Goal: Information Seeking & Learning: Find specific fact

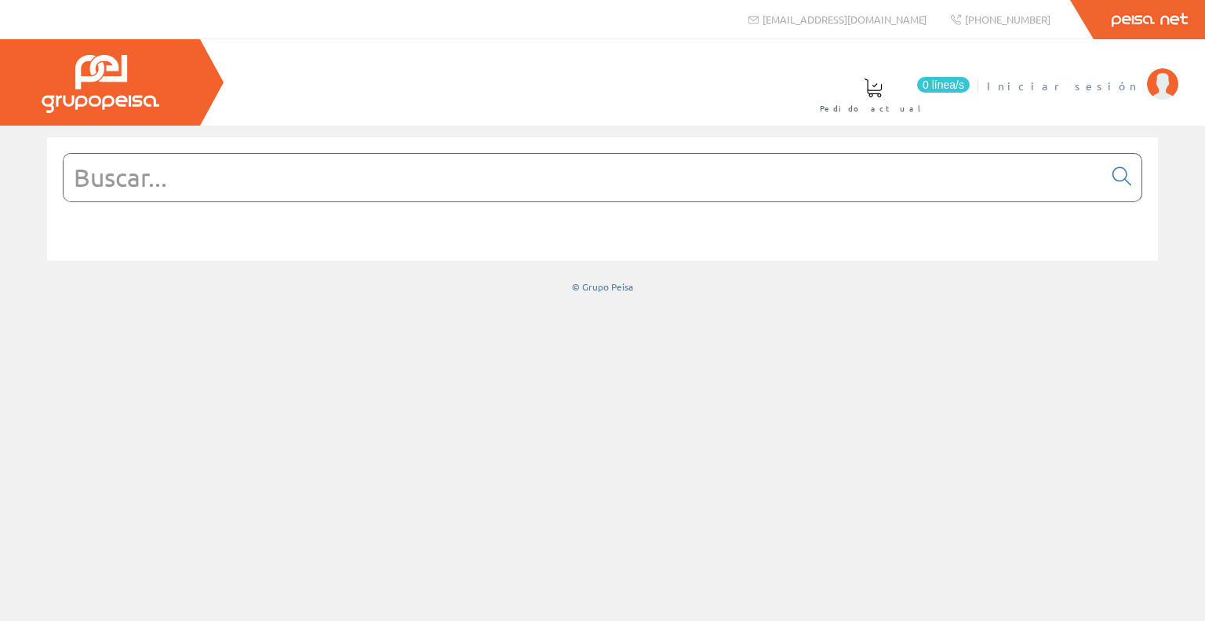
click at [1106, 90] on span "Iniciar sesión" at bounding box center [1063, 86] width 152 height 16
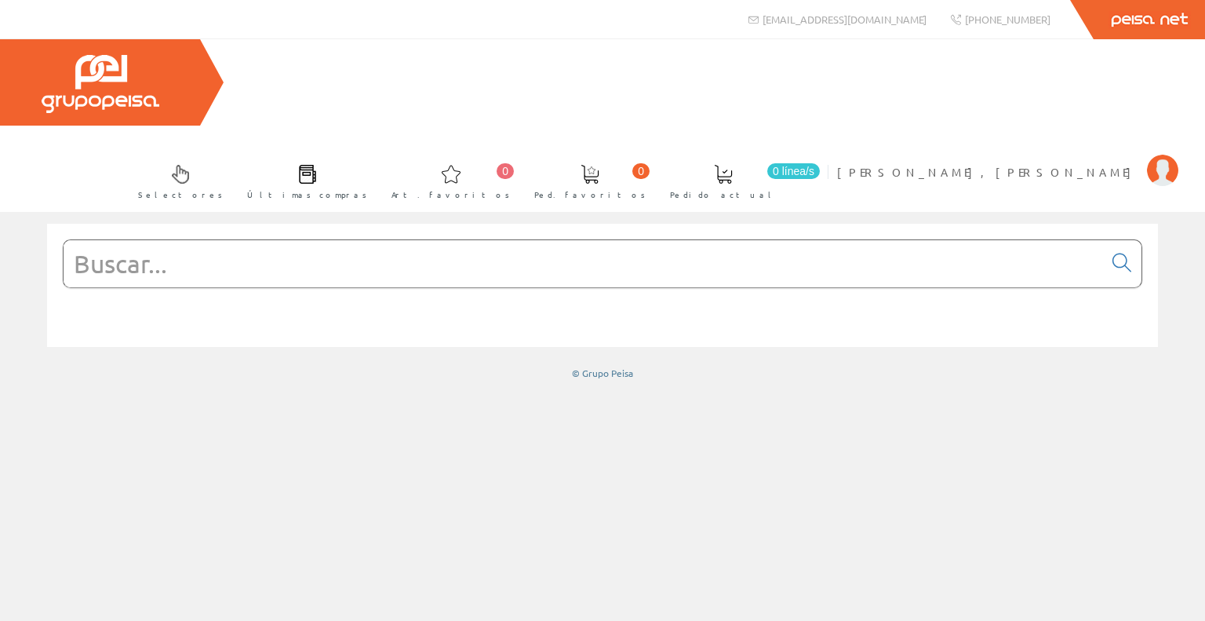
click at [323, 240] on input "text" at bounding box center [584, 263] width 1040 height 47
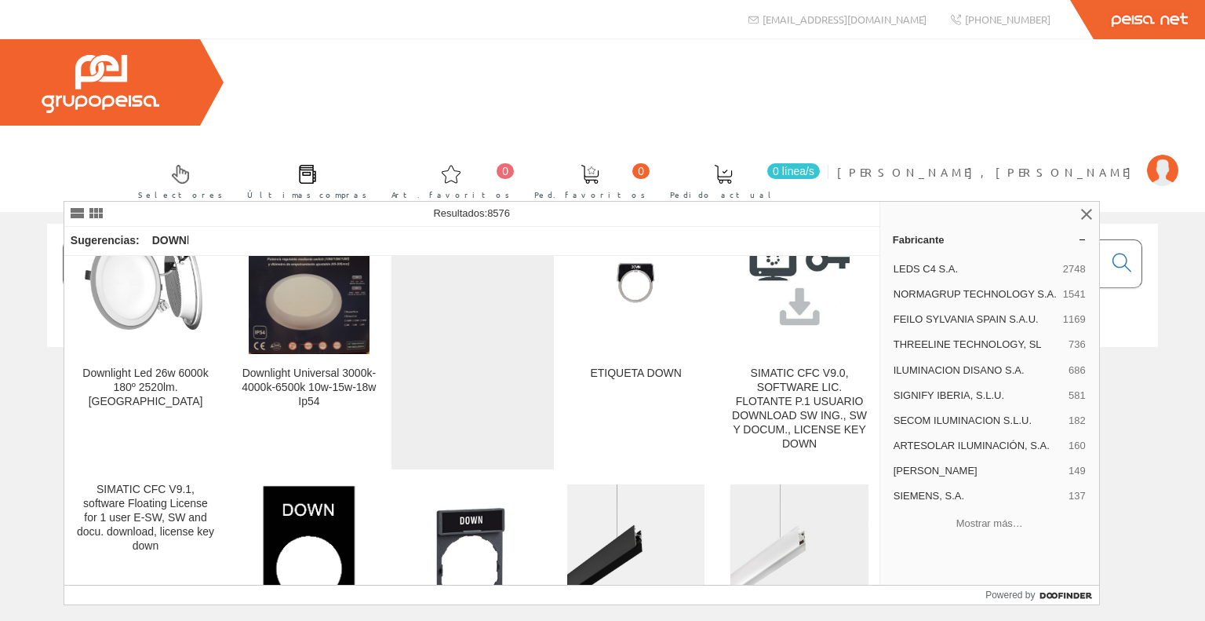
scroll to position [78, 0]
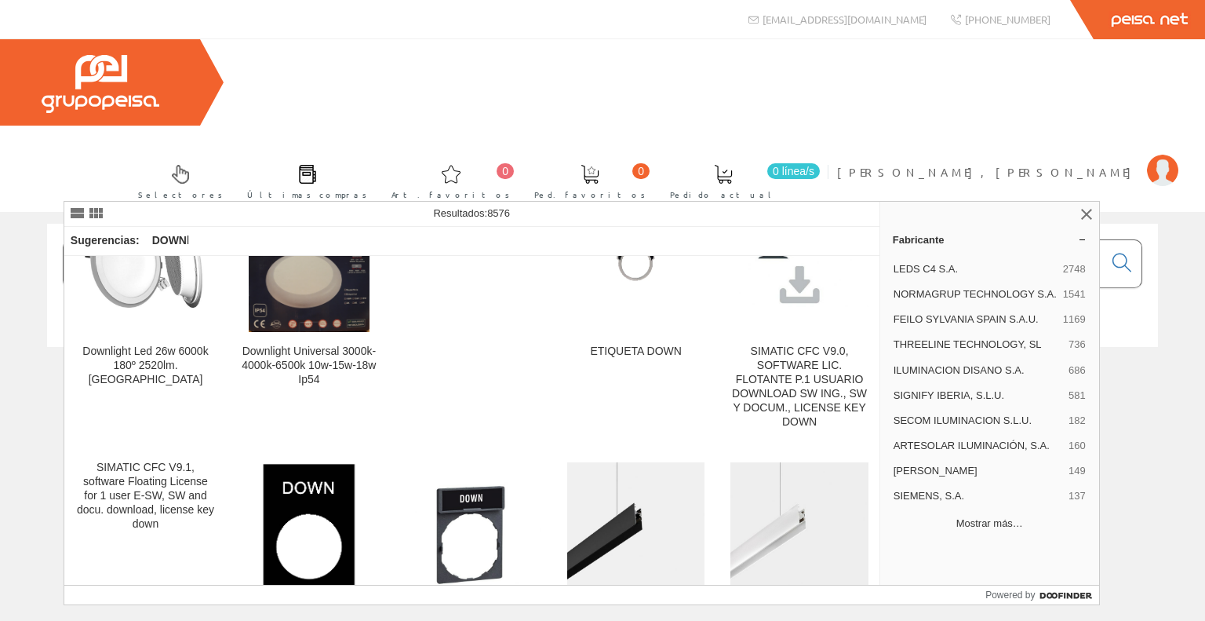
type input "DOWN"
click at [977, 511] on button "Mostrar más…" at bounding box center [990, 524] width 206 height 26
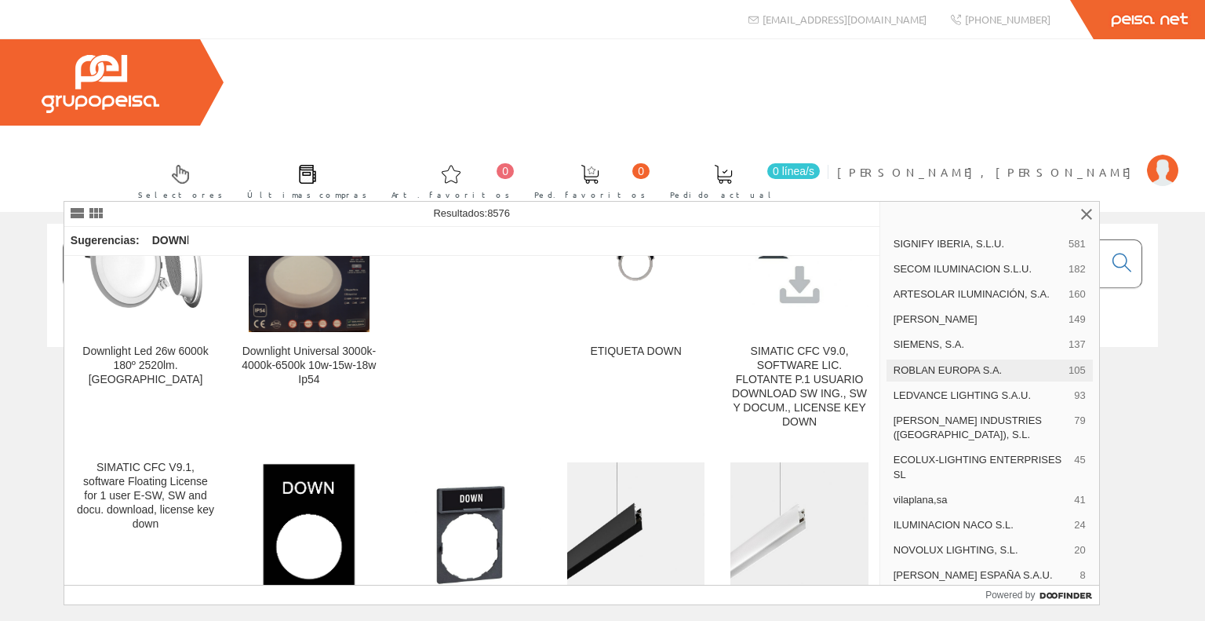
scroll to position [157, 0]
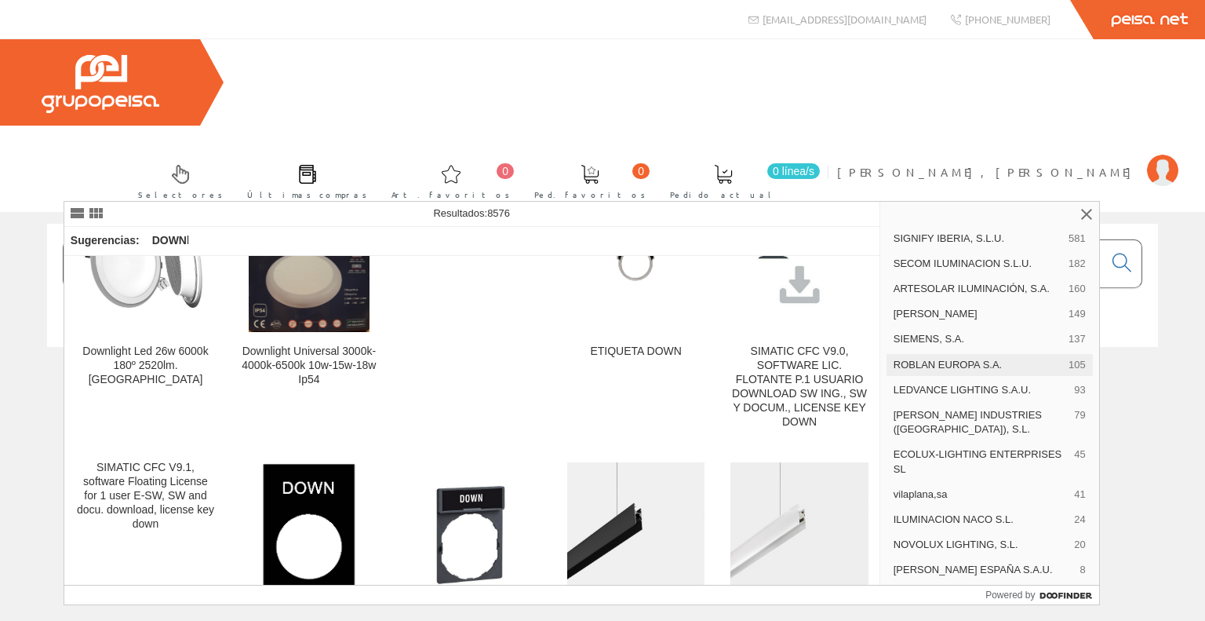
click at [929, 372] on span "ROBLAN EUROPA S.A." at bounding box center [978, 365] width 169 height 14
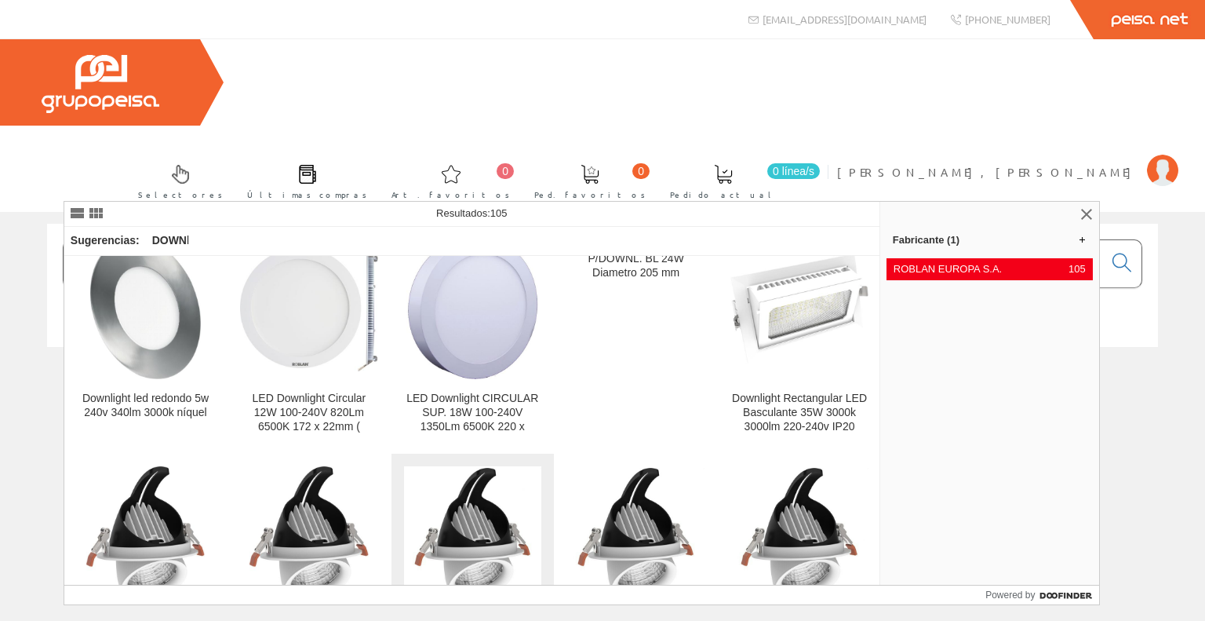
scroll to position [1256, 0]
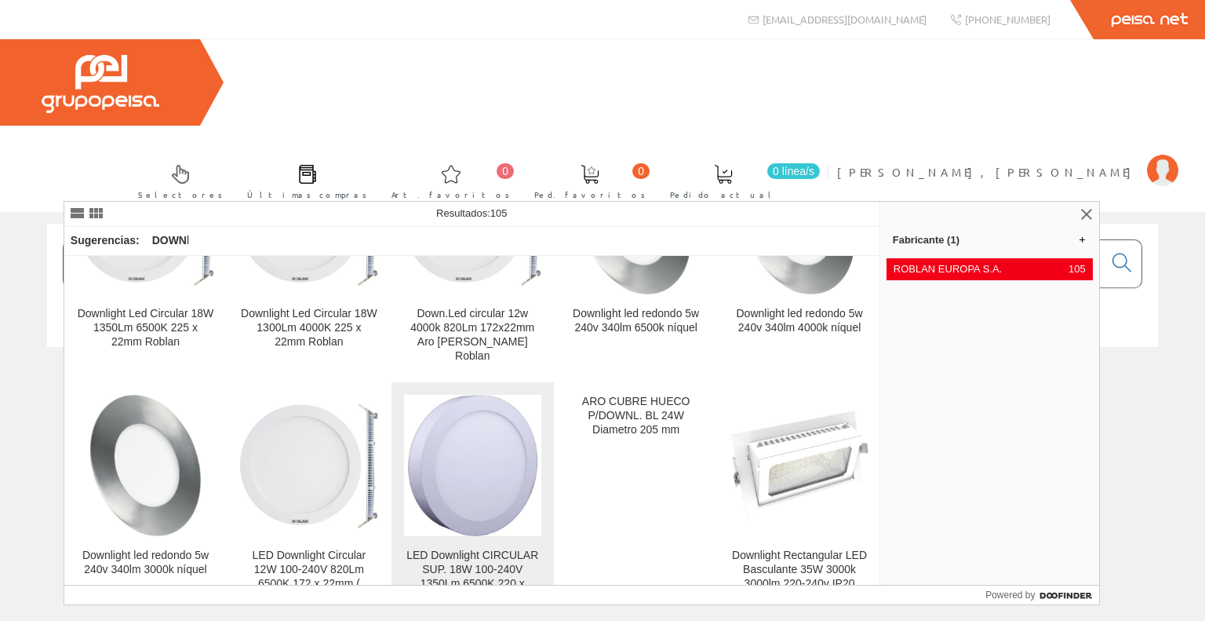
click at [465, 415] on img at bounding box center [473, 465] width 133 height 141
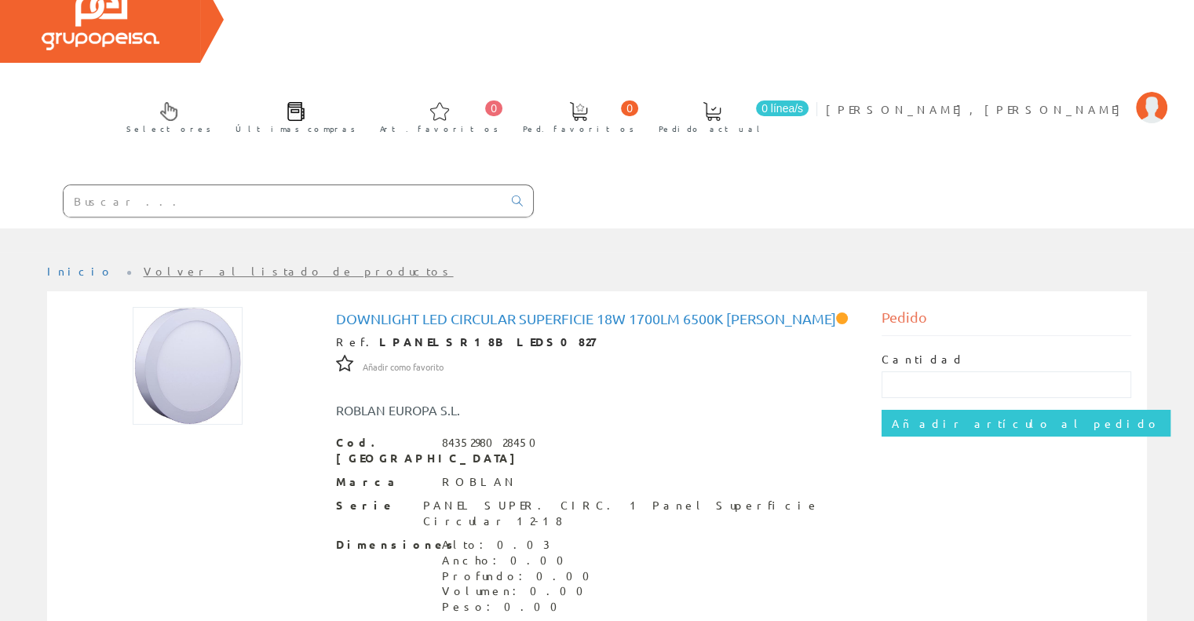
scroll to position [130, 0]
